Goal: Information Seeking & Learning: Learn about a topic

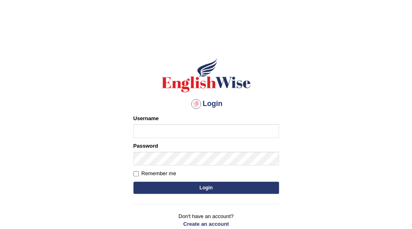
scroll to position [64, 0]
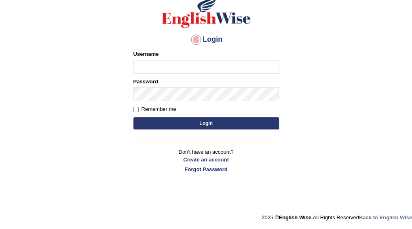
click at [197, 38] on div at bounding box center [196, 39] width 13 height 13
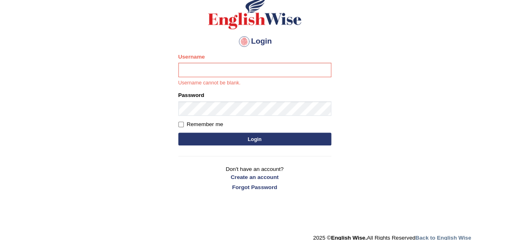
scroll to position [69, 0]
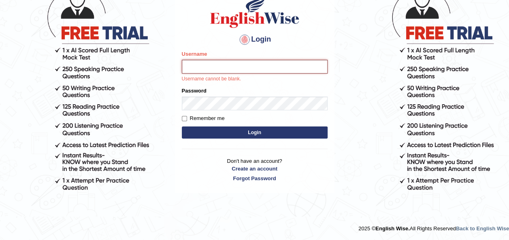
click at [205, 70] on input "Username" at bounding box center [255, 67] width 146 height 14
type input "Tazrin"
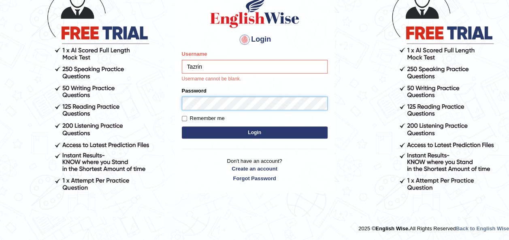
click at [191, 103] on form "Please fix the following errors: Username Tazrin Username cannot be blank. Pass…" at bounding box center [255, 95] width 146 height 91
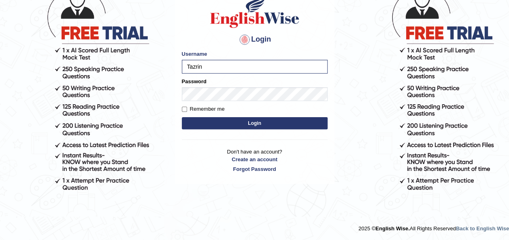
click at [243, 123] on button "Login" at bounding box center [255, 123] width 146 height 12
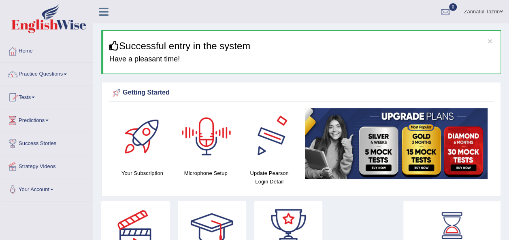
click at [208, 141] on div at bounding box center [206, 136] width 57 height 57
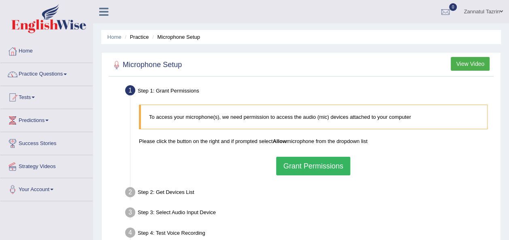
click at [322, 165] on button "Grant Permissions" at bounding box center [313, 166] width 74 height 19
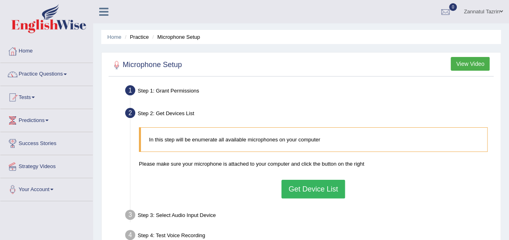
click at [321, 190] on button "Get Device List" at bounding box center [312, 189] width 63 height 19
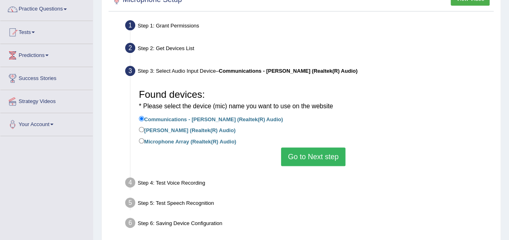
scroll to position [65, 0]
click at [176, 132] on label "Jack Mic (Realtek(R) Audio)" at bounding box center [187, 130] width 97 height 9
click at [144, 132] on input "Jack Mic (Realtek(R) Audio)" at bounding box center [141, 129] width 5 height 5
radio input "true"
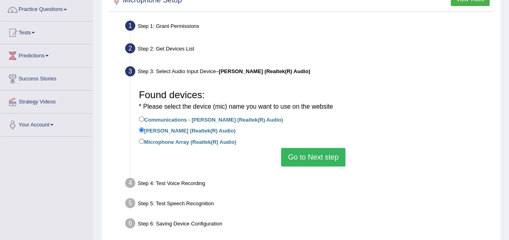
click at [325, 159] on button "Go to Next step" at bounding box center [313, 157] width 64 height 19
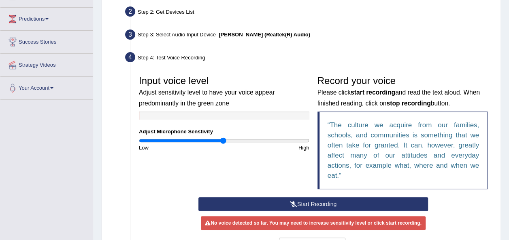
scroll to position [101, 0]
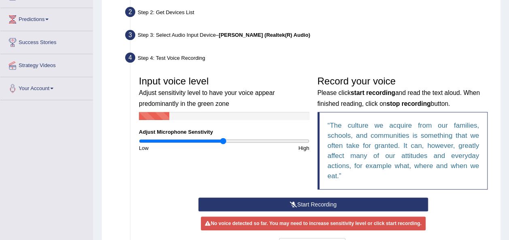
click at [313, 200] on button "Start Recording" at bounding box center [312, 205] width 229 height 14
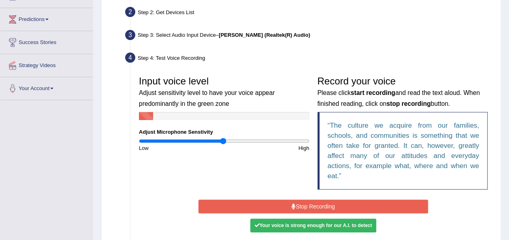
click at [312, 205] on button "Stop Recording" at bounding box center [312, 207] width 229 height 14
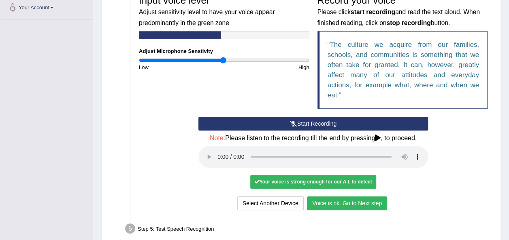
scroll to position [192, 0]
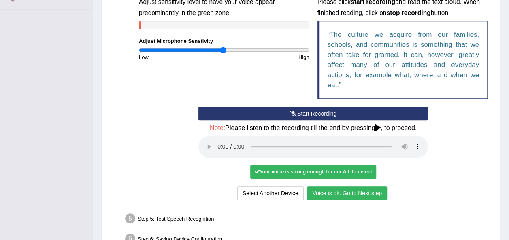
click at [349, 196] on button "Voice is ok. Go to Next step" at bounding box center [347, 194] width 80 height 14
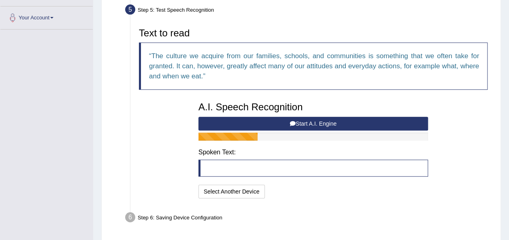
scroll to position [171, 0]
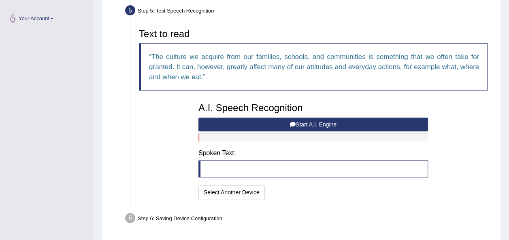
click at [315, 125] on button "Start A.I. Engine" at bounding box center [312, 125] width 229 height 14
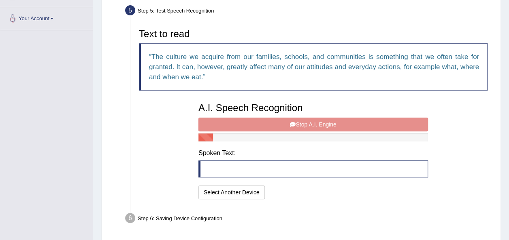
click at [264, 172] on blockquote at bounding box center [312, 169] width 229 height 17
click at [231, 196] on button "Select Another Device" at bounding box center [231, 193] width 66 height 14
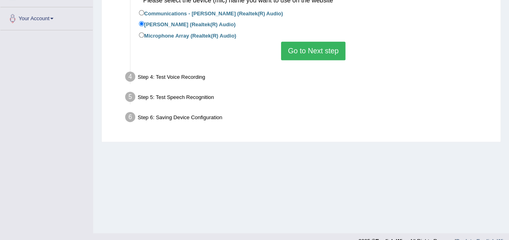
click at [320, 53] on button "Go to Next step" at bounding box center [313, 51] width 64 height 19
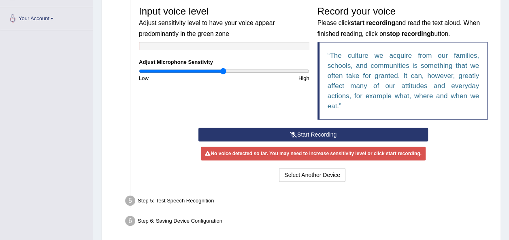
scroll to position [0, 0]
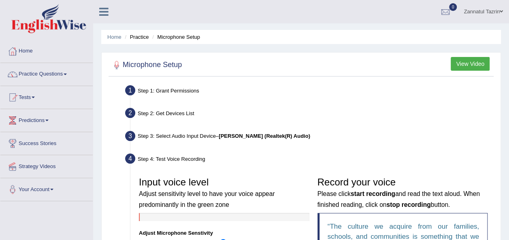
click at [227, 136] on b "Jack Mic (Realtek(R) Audio)" at bounding box center [264, 136] width 91 height 6
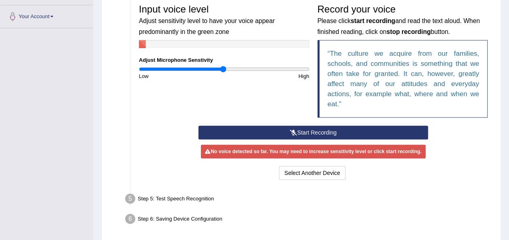
scroll to position [172, 0]
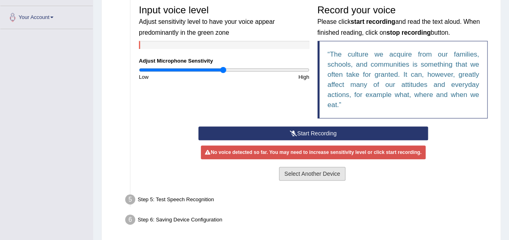
click at [300, 176] on button "Select Another Device" at bounding box center [312, 174] width 66 height 14
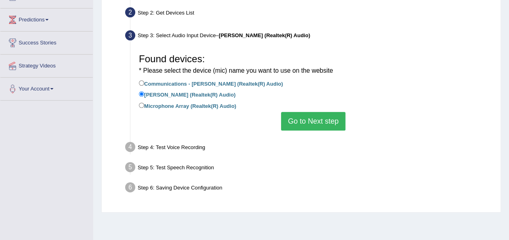
scroll to position [100, 0]
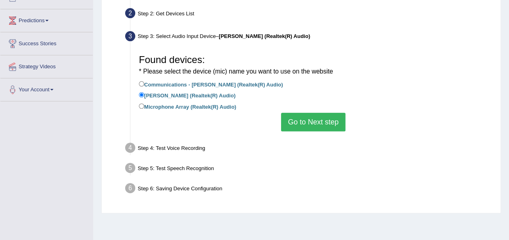
click at [195, 81] on label "Communications - [PERSON_NAME] (Realtek(R) Audio)" at bounding box center [211, 84] width 144 height 9
click at [144, 81] on input "Communications - [PERSON_NAME] (Realtek(R) Audio)" at bounding box center [141, 83] width 5 height 5
radio input "true"
click at [314, 117] on button "Go to Next step" at bounding box center [313, 122] width 64 height 19
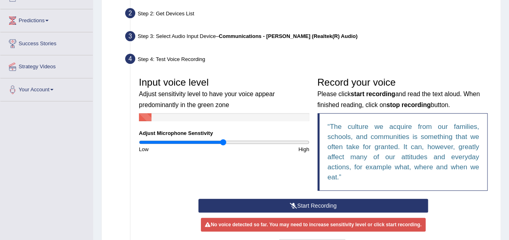
click at [313, 202] on button "Start Recording" at bounding box center [312, 206] width 229 height 14
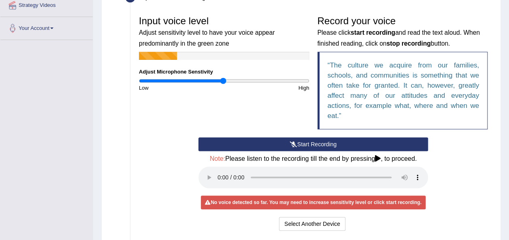
scroll to position [161, 0]
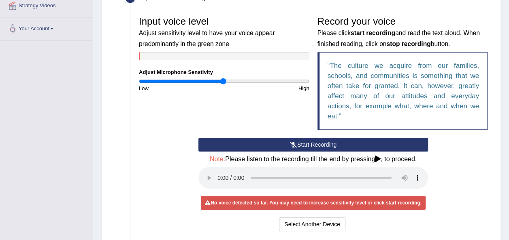
click at [334, 138] on button "Start Recording" at bounding box center [312, 145] width 229 height 14
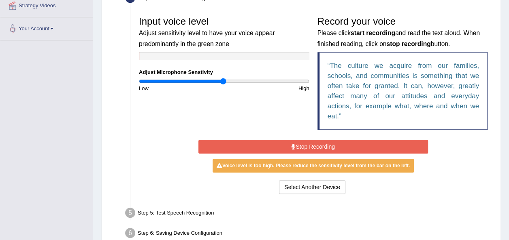
click at [334, 140] on button "Stop Recording" at bounding box center [312, 147] width 229 height 14
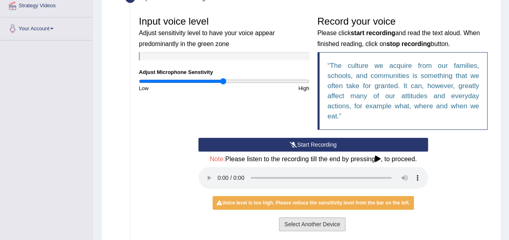
click at [324, 219] on button "Select Another Device" at bounding box center [312, 225] width 66 height 14
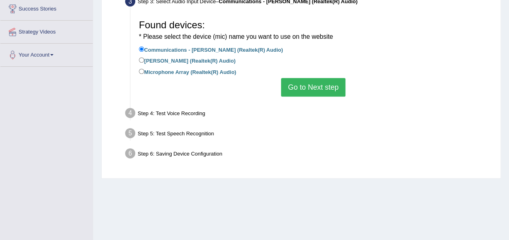
scroll to position [136, 0]
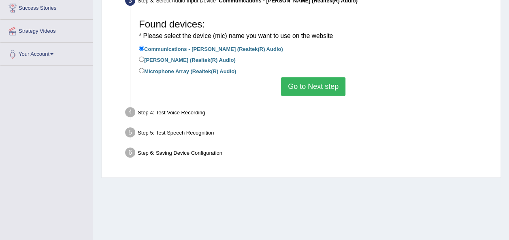
click at [176, 131] on div "Step 5: Test Speech Recognition" at bounding box center [308, 134] width 375 height 18
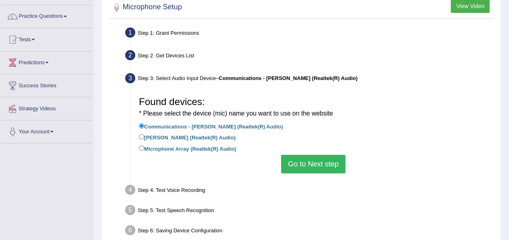
scroll to position [58, 0]
click at [321, 161] on button "Go to Next step" at bounding box center [313, 164] width 64 height 19
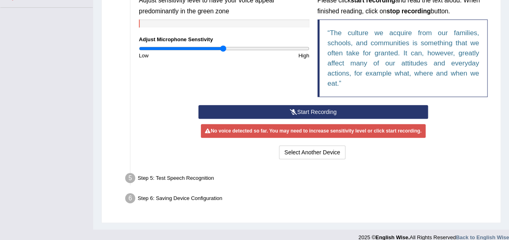
scroll to position [193, 0]
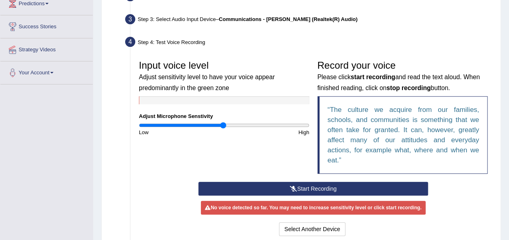
click at [297, 185] on button "Start Recording" at bounding box center [312, 189] width 229 height 14
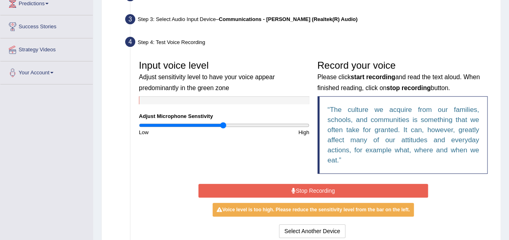
click at [302, 191] on button "Stop Recording" at bounding box center [312, 191] width 229 height 14
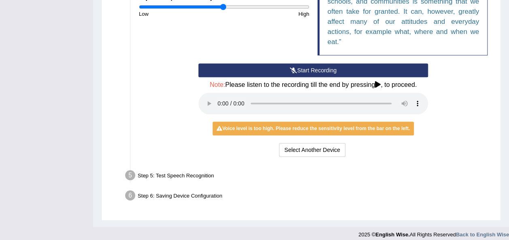
scroll to position [241, 0]
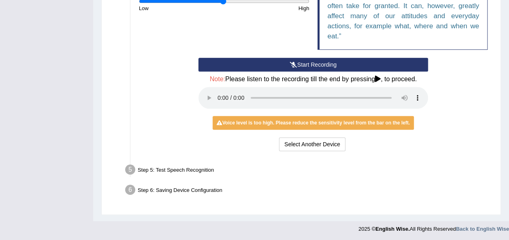
click at [224, 159] on ul "Step 1: Grant Permissions To access your microphone(s), we need permission to a…" at bounding box center [300, 21] width 381 height 359
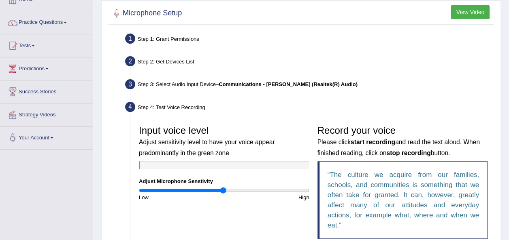
scroll to position [0, 0]
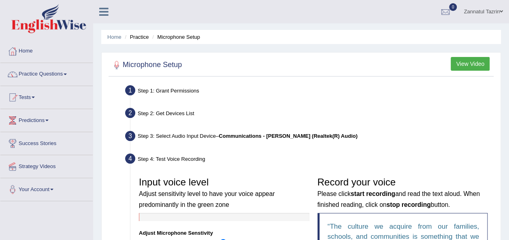
click at [470, 66] on button "View Video" at bounding box center [469, 64] width 39 height 14
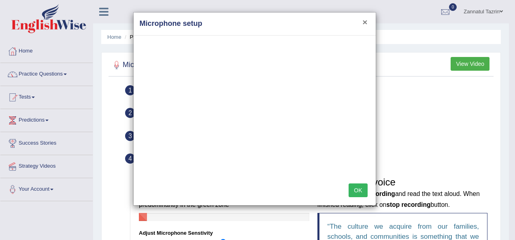
click at [366, 25] on button "×" at bounding box center [364, 22] width 5 height 8
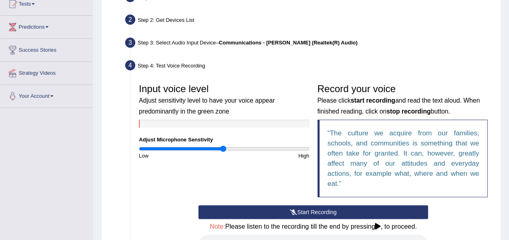
scroll to position [93, 0]
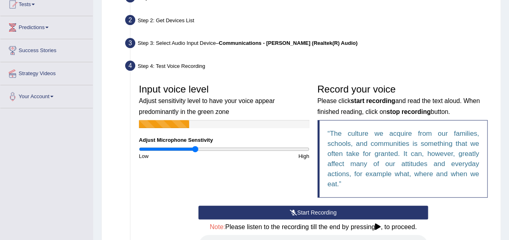
click at [194, 149] on input "range" at bounding box center [224, 149] width 170 height 6
drag, startPoint x: 194, startPoint y: 149, endPoint x: 221, endPoint y: 146, distance: 26.5
click at [221, 146] on input "range" at bounding box center [224, 149] width 170 height 6
drag, startPoint x: 221, startPoint y: 146, endPoint x: 245, endPoint y: 148, distance: 24.8
type input "1.26"
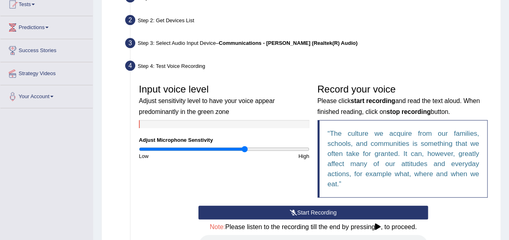
click at [245, 148] on input "range" at bounding box center [224, 149] width 170 height 6
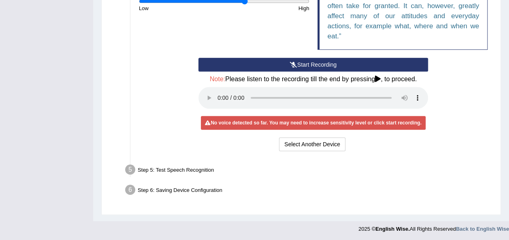
click at [189, 149] on div "Start Recording Stop Recording Note: Please listen to the recording till the en…" at bounding box center [313, 106] width 357 height 96
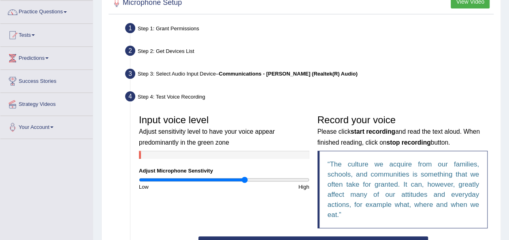
scroll to position [180, 0]
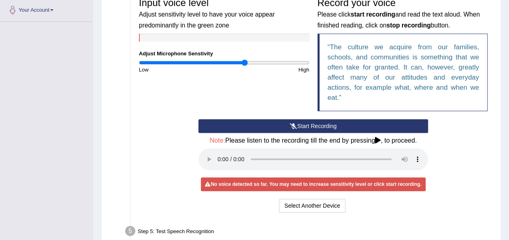
click at [312, 129] on button "Start Recording" at bounding box center [312, 126] width 229 height 14
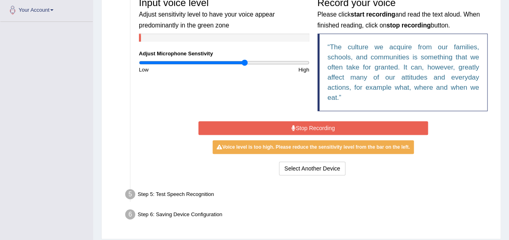
click at [312, 129] on button "Stop Recording" at bounding box center [312, 128] width 229 height 14
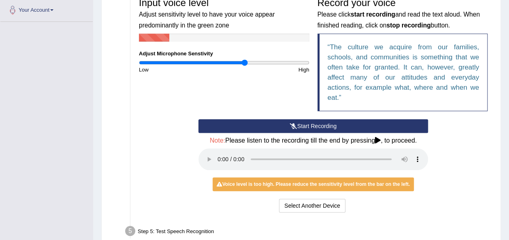
click at [312, 129] on button "Start Recording" at bounding box center [312, 126] width 229 height 14
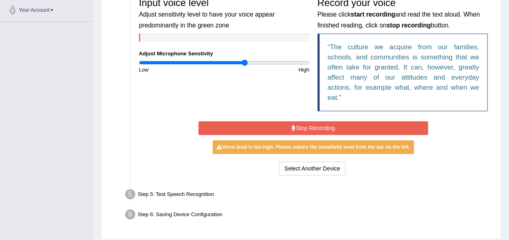
click at [312, 129] on button "Stop Recording" at bounding box center [312, 128] width 229 height 14
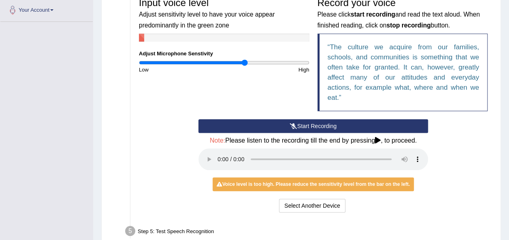
click at [312, 129] on button "Start Recording" at bounding box center [312, 126] width 229 height 14
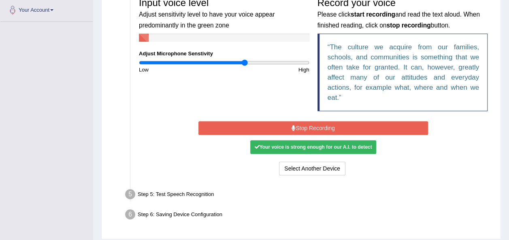
click at [321, 132] on button "Stop Recording" at bounding box center [312, 128] width 229 height 14
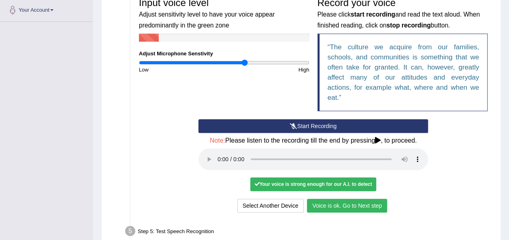
click at [365, 202] on button "Voice is ok. Go to Next step" at bounding box center [347, 206] width 80 height 14
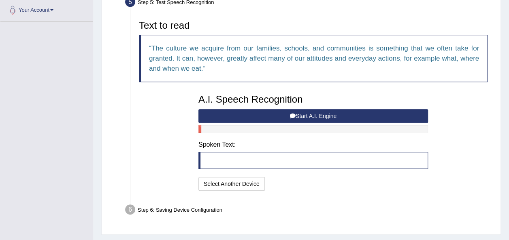
click at [328, 114] on button "Start A.I. Engine" at bounding box center [312, 116] width 229 height 14
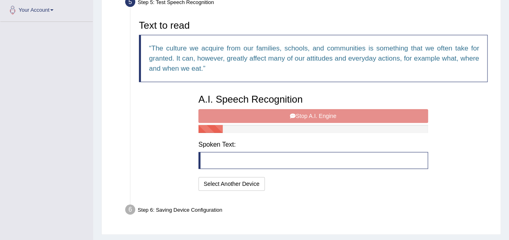
click at [328, 114] on div "A.I. Speech Recognition Start A.I. Engine Stop A.I. Engine Note: Please listen …" at bounding box center [313, 141] width 238 height 103
click at [311, 109] on div "A.I. Speech Recognition Start A.I. Engine Stop A.I. Engine Note: Please listen …" at bounding box center [313, 141] width 238 height 103
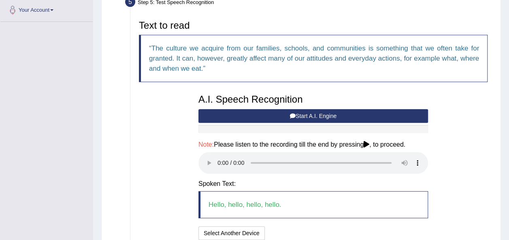
scroll to position [248, 0]
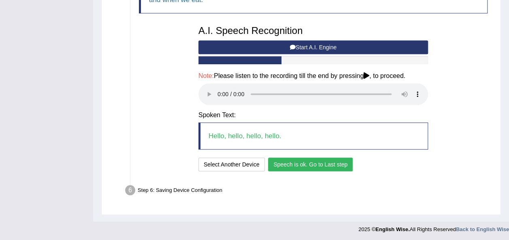
click at [294, 165] on button "Speech is ok. Go to Last step" at bounding box center [310, 165] width 85 height 14
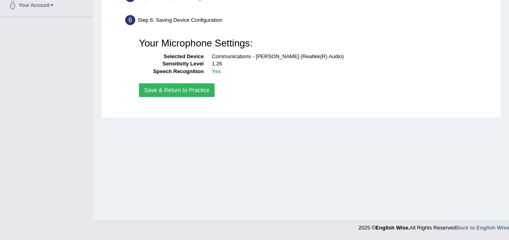
click at [189, 91] on button "Save & Return to Practice" at bounding box center [177, 90] width 76 height 14
click at [171, 85] on button "Save & Return to Practice" at bounding box center [177, 90] width 76 height 14
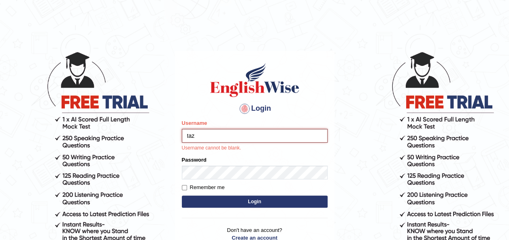
type input "Tazrin"
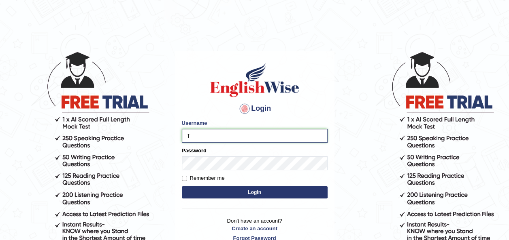
click at [191, 134] on input "T" at bounding box center [255, 136] width 146 height 14
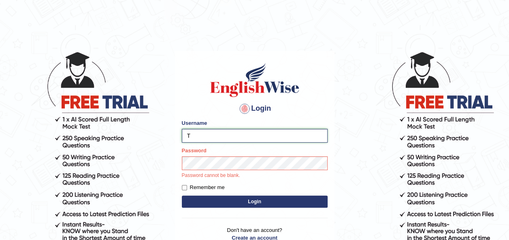
type input "Tazrin"
click at [254, 201] on div "Login Please fix the following errors: Username Tazrin Password Password cannot…" at bounding box center [254, 157] width 159 height 212
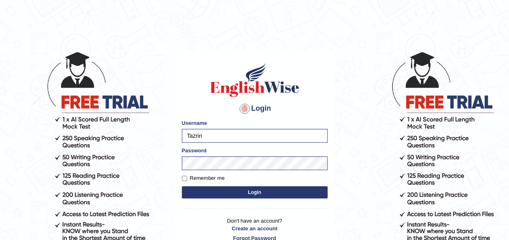
click at [261, 193] on button "Login" at bounding box center [255, 193] width 146 height 12
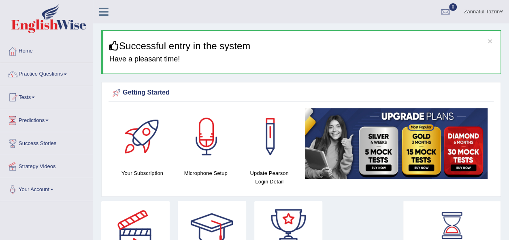
click at [63, 75] on link "Practice Questions" at bounding box center [46, 73] width 92 height 20
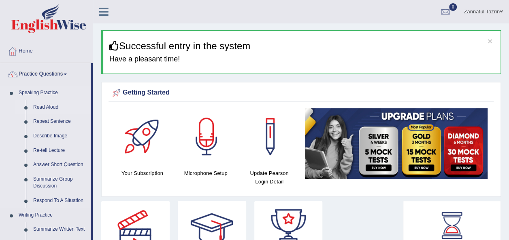
click at [47, 107] on link "Read Aloud" at bounding box center [60, 107] width 61 height 15
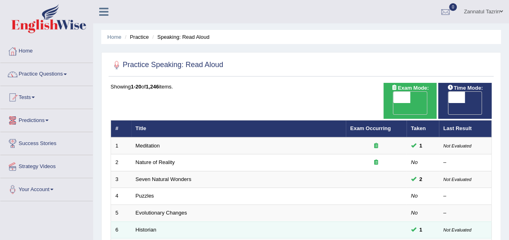
click at [294, 222] on td "Historian" at bounding box center [238, 230] width 214 height 17
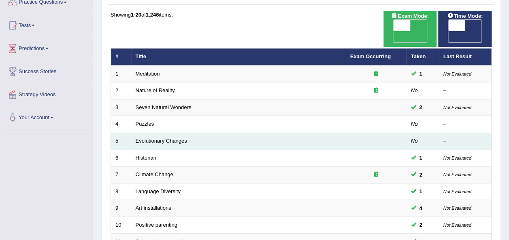
scroll to position [74, 0]
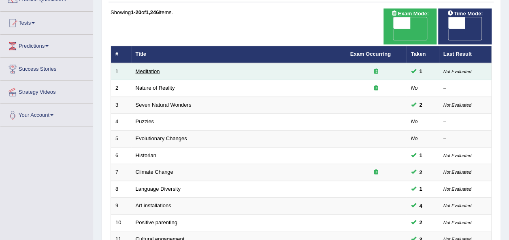
click at [144, 68] on link "Meditation" at bounding box center [148, 71] width 24 height 6
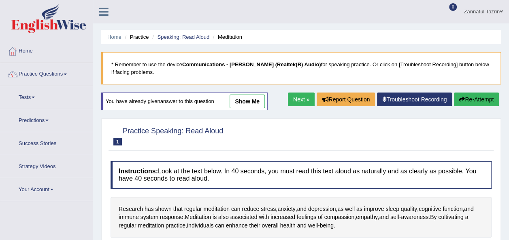
click at [244, 98] on link "show me" at bounding box center [246, 102] width 35 height 14
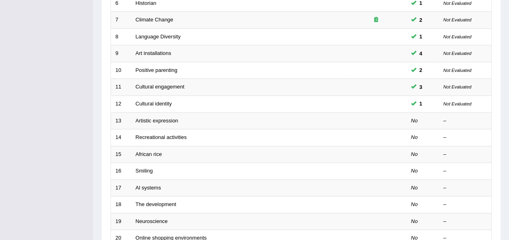
scroll to position [227, 0]
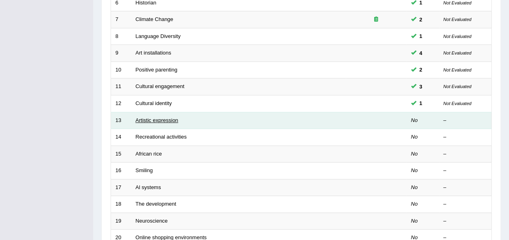
click at [152, 117] on link "Artistic expression" at bounding box center [157, 120] width 42 height 6
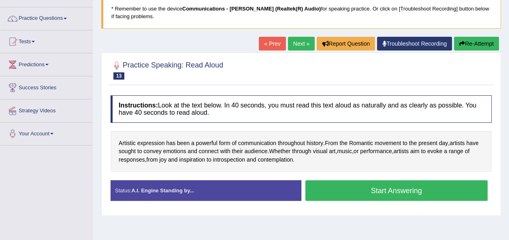
scroll to position [62, 0]
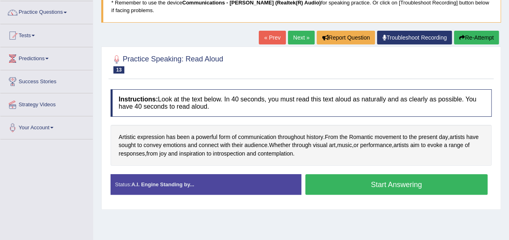
click at [400, 188] on button "Start Answering" at bounding box center [396, 184] width 183 height 21
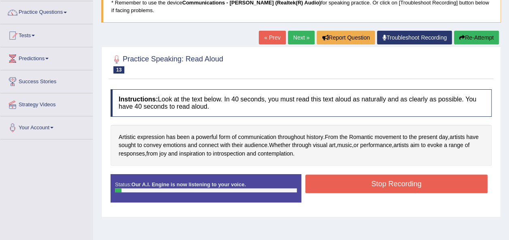
click at [400, 188] on button "Stop Recording" at bounding box center [396, 184] width 183 height 19
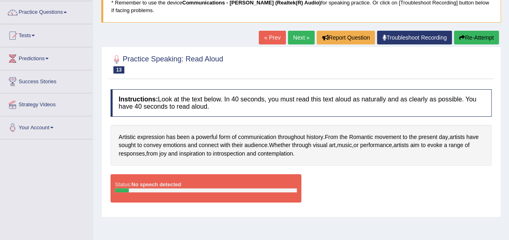
click at [299, 35] on link "Next »" at bounding box center [301, 38] width 27 height 14
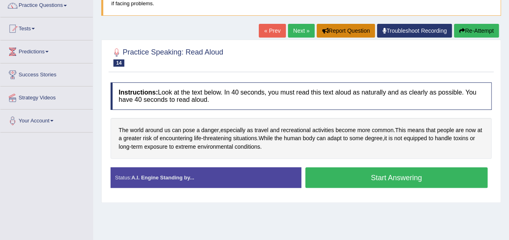
scroll to position [70, 0]
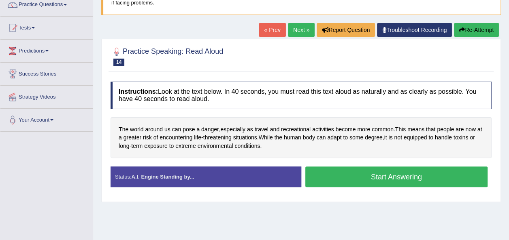
click at [396, 175] on button "Start Answering" at bounding box center [396, 177] width 183 height 21
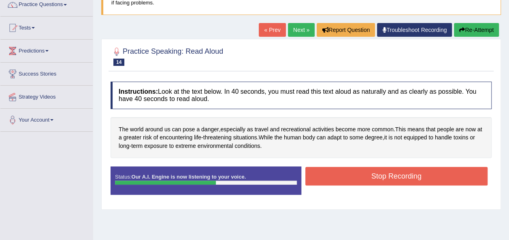
click at [401, 178] on button "Stop Recording" at bounding box center [396, 176] width 183 height 19
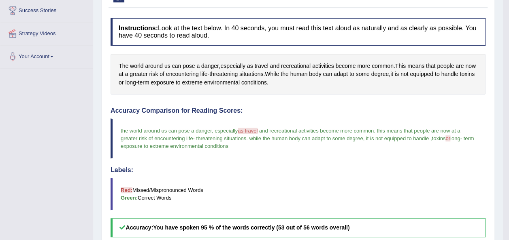
scroll to position [0, 0]
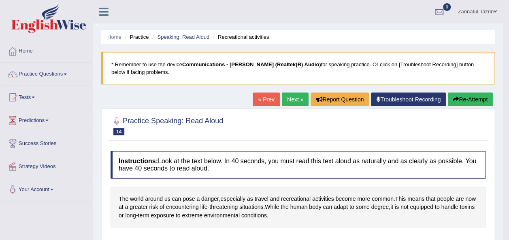
click at [293, 101] on link "Next »" at bounding box center [295, 100] width 27 height 14
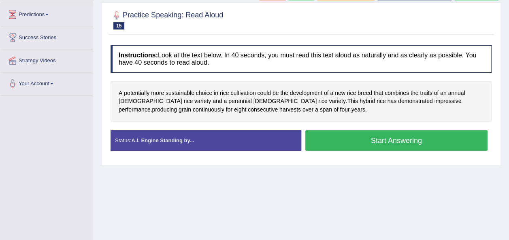
scroll to position [106, 0]
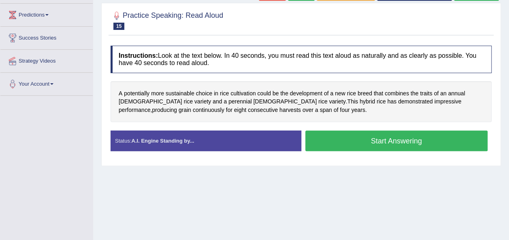
click at [391, 142] on button "Start Answering" at bounding box center [396, 141] width 183 height 21
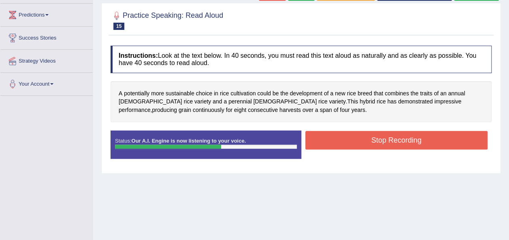
click at [391, 142] on button "Stop Recording" at bounding box center [396, 140] width 183 height 19
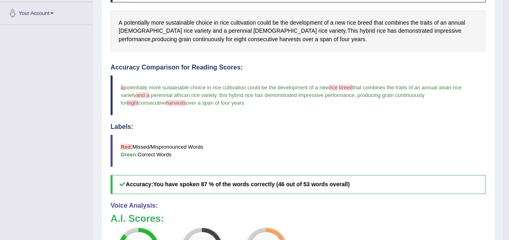
scroll to position [0, 0]
